Goal: Information Seeking & Learning: Check status

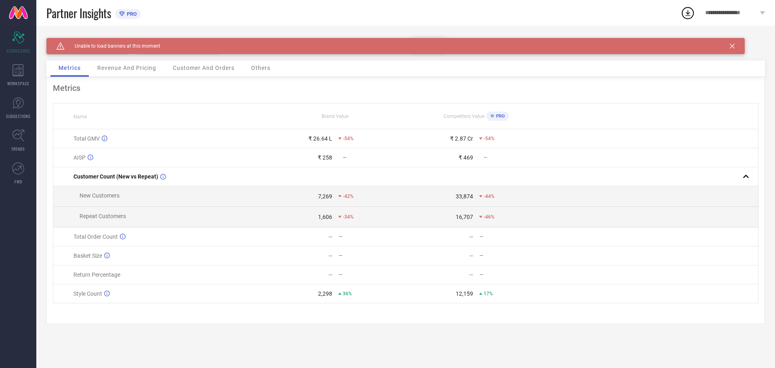
click at [132, 71] on div "Revenue And Pricing" at bounding box center [126, 69] width 75 height 16
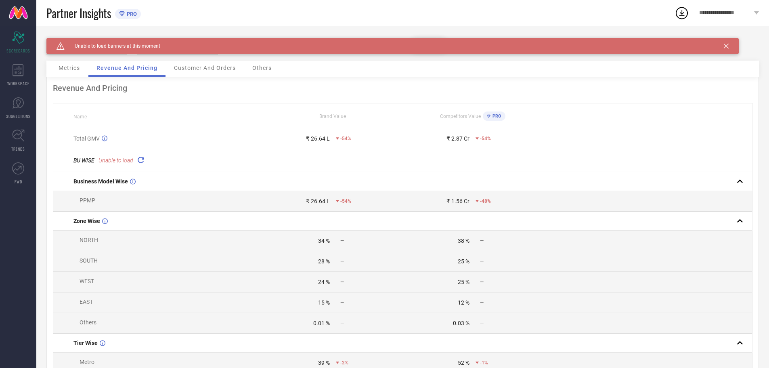
click at [70, 67] on span "Metrics" at bounding box center [69, 68] width 21 height 6
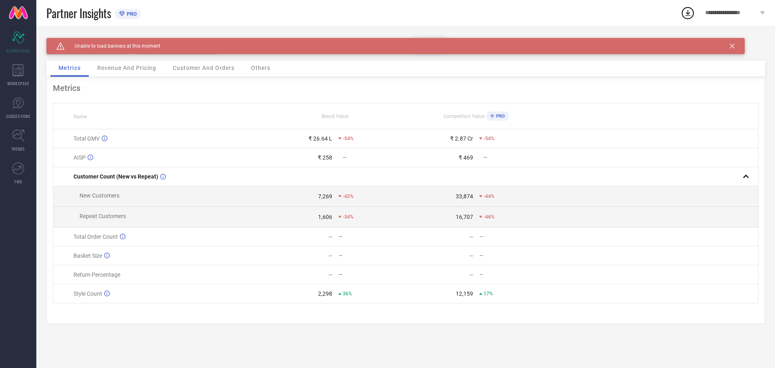
click at [118, 66] on span "Revenue And Pricing" at bounding box center [126, 68] width 59 height 6
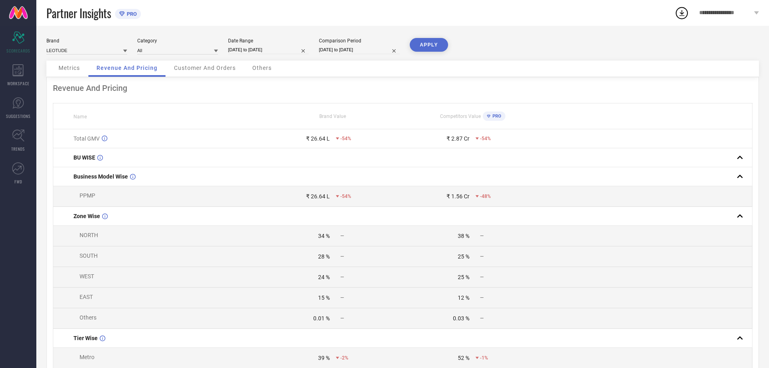
click at [253, 49] on input "[DATE] to [DATE]" at bounding box center [268, 50] width 81 height 8
select select "9"
select select "2025"
select select "10"
select select "2025"
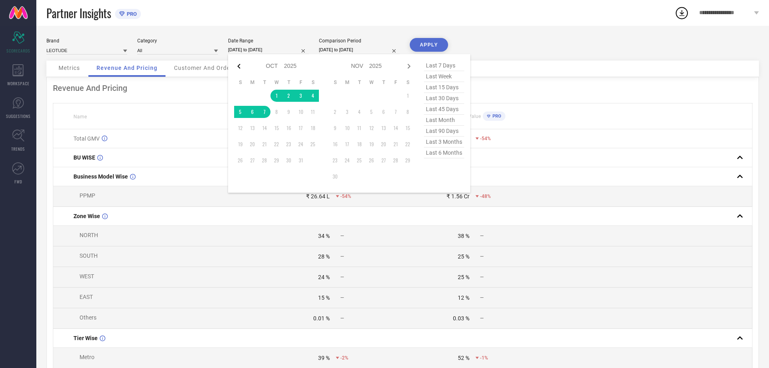
click at [240, 67] on icon at bounding box center [239, 66] width 10 height 10
select select "8"
select select "2025"
select select "9"
select select "2025"
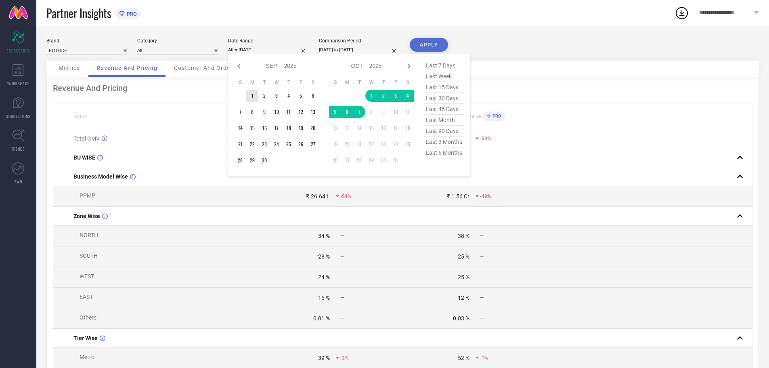
click at [250, 98] on td "1" at bounding box center [252, 96] width 12 height 12
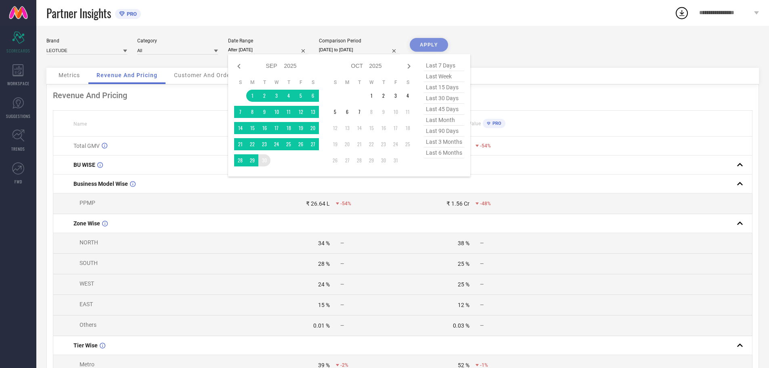
type input "[DATE] to [DATE]"
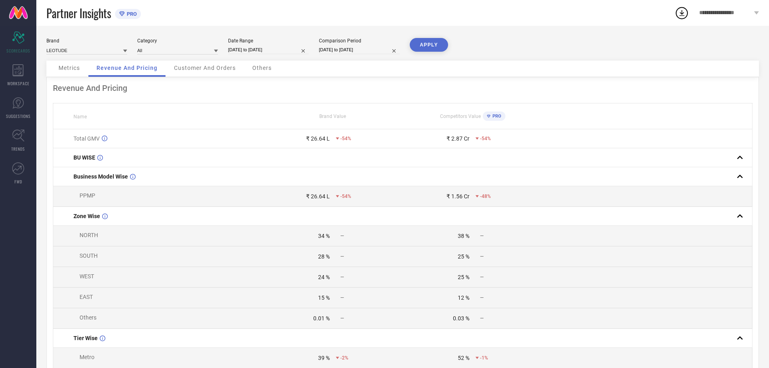
click at [423, 42] on button "APPLY" at bounding box center [429, 45] width 38 height 14
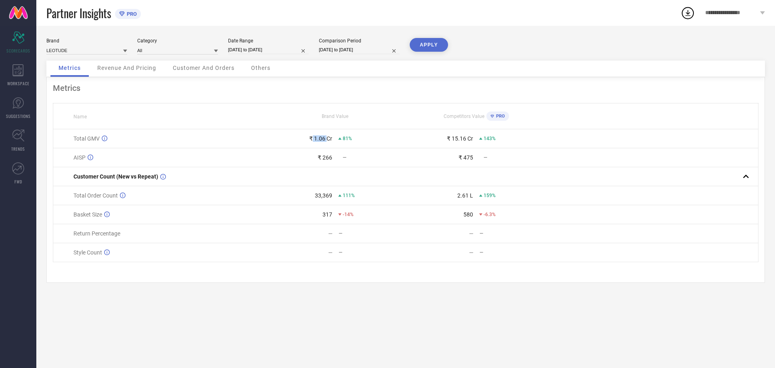
drag, startPoint x: 313, startPoint y: 137, endPoint x: 327, endPoint y: 136, distance: 14.6
click at [327, 136] on div "₹ 1.06 Cr" at bounding box center [320, 138] width 23 height 6
copy div "1.06"
drag, startPoint x: 71, startPoint y: 138, endPoint x: 364, endPoint y: 143, distance: 293.5
click at [364, 143] on tr "Total GMV ₹ 1.06 Cr 81% ₹ 15.16 Cr 143%" at bounding box center [405, 138] width 705 height 19
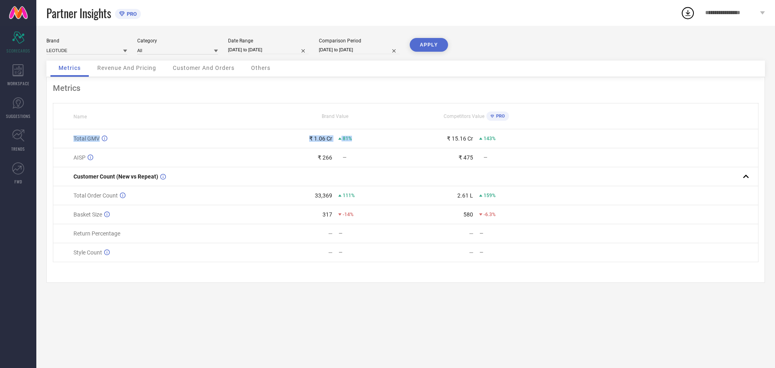
copy tr "Total GMV ₹ 1.06 Cr 81%"
click at [209, 147] on td "Total GMV" at bounding box center [158, 138] width 211 height 19
drag, startPoint x: 304, startPoint y: 140, endPoint x: 334, endPoint y: 138, distance: 29.5
click at [334, 138] on div "₹ 1.06 Cr 81%" at bounding box center [335, 138] width 140 height 6
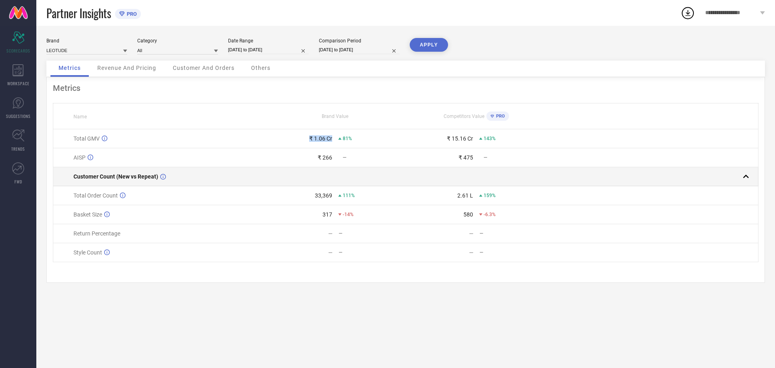
copy div "₹ 1.06 Cr"
